Goal: Task Accomplishment & Management: Complete application form

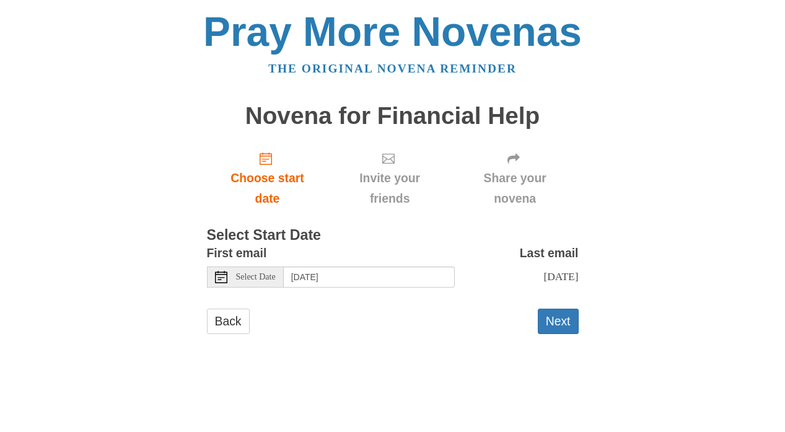
click at [264, 277] on span "Select Date" at bounding box center [256, 277] width 40 height 9
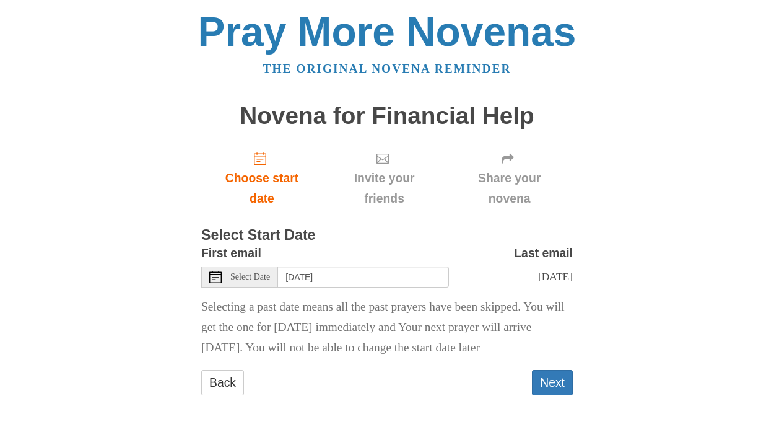
scroll to position [32, 0]
click at [252, 273] on span "Select Date" at bounding box center [250, 277] width 40 height 9
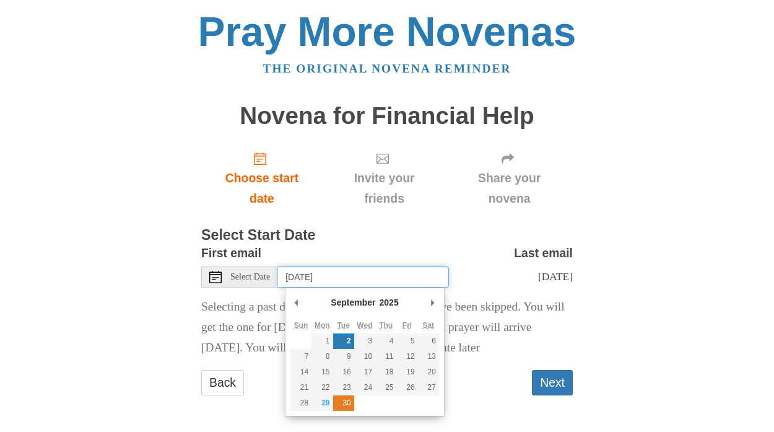
type input "Tuesday, September 30th"
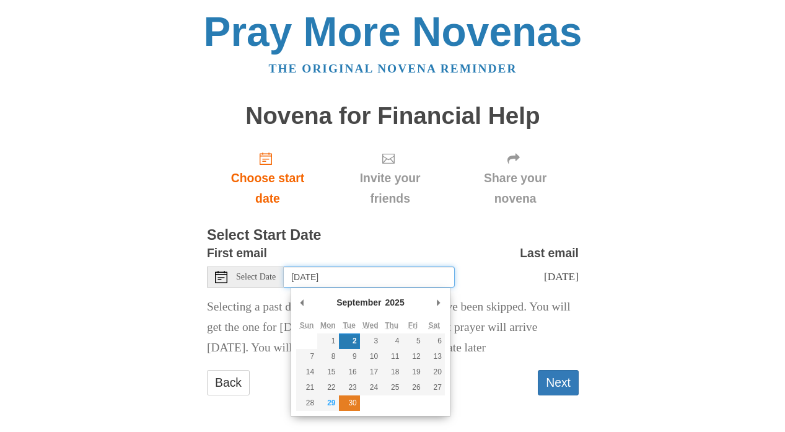
scroll to position [0, 0]
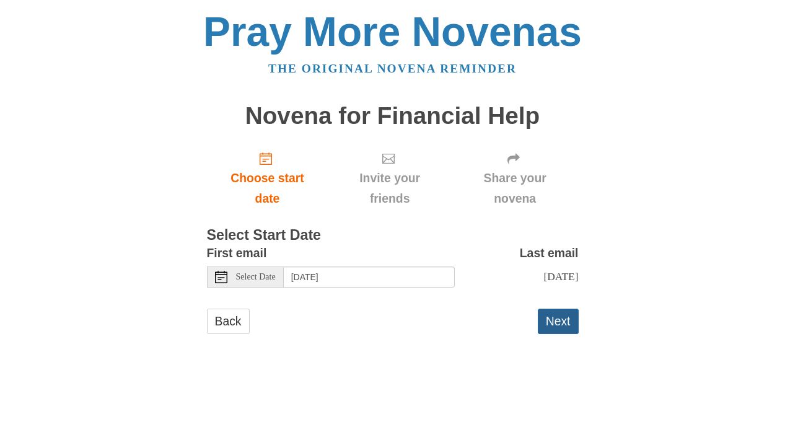
click at [551, 319] on button "Next" at bounding box center [558, 320] width 41 height 25
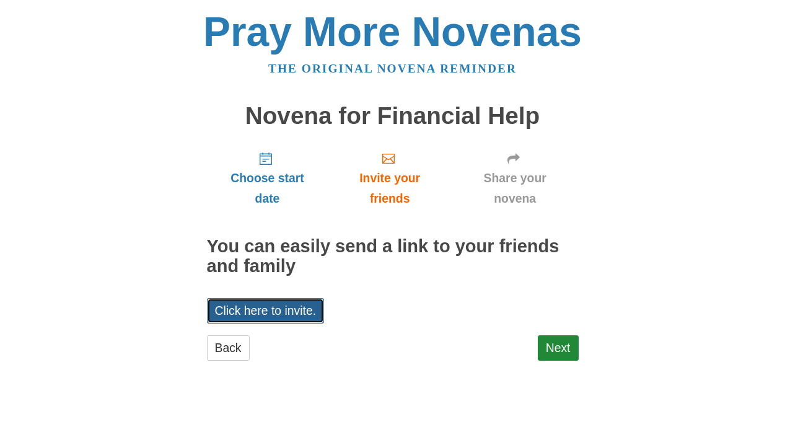
click at [265, 315] on link "Click here to invite." at bounding box center [266, 310] width 118 height 25
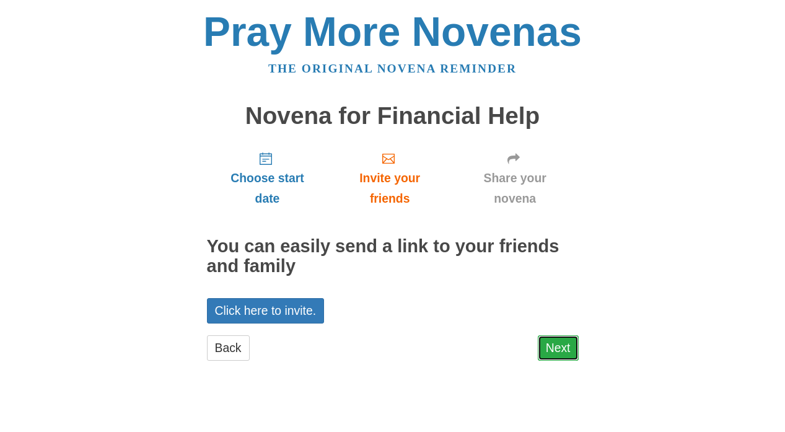
click at [556, 347] on link "Next" at bounding box center [558, 347] width 41 height 25
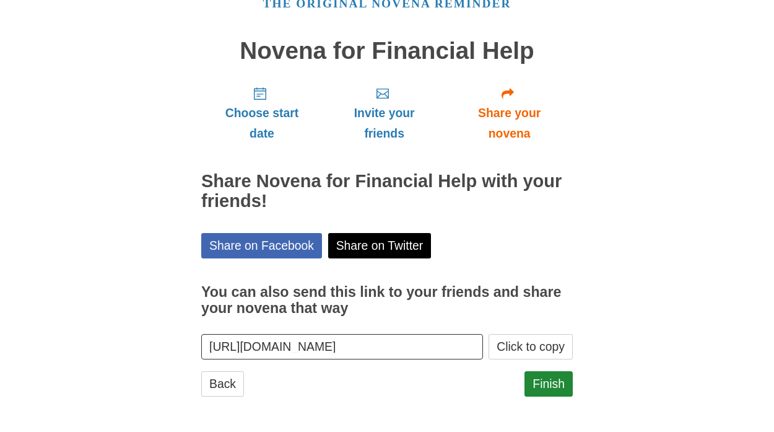
scroll to position [66, 0]
click at [549, 386] on link "Finish" at bounding box center [549, 382] width 48 height 25
